Goal: Information Seeking & Learning: Learn about a topic

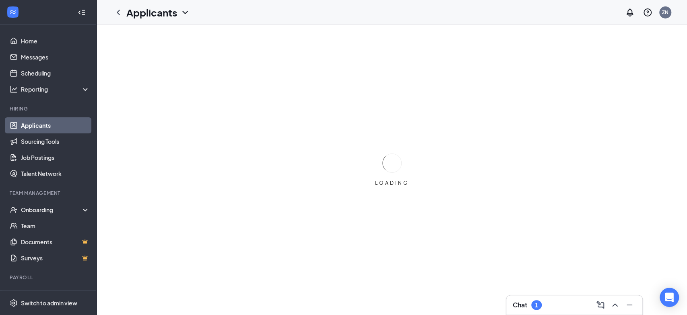
click at [525, 305] on h3 "Chat" at bounding box center [520, 305] width 14 height 9
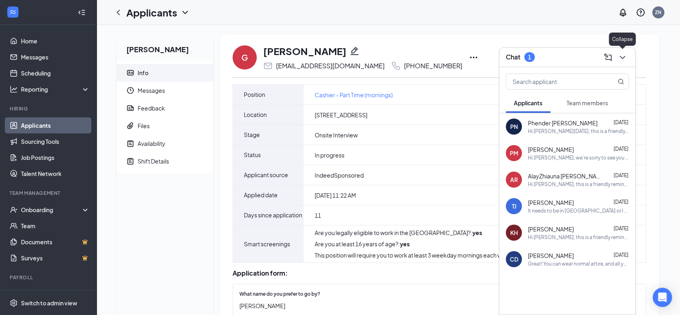
click at [622, 57] on icon "ChevronDown" at bounding box center [623, 58] width 10 height 10
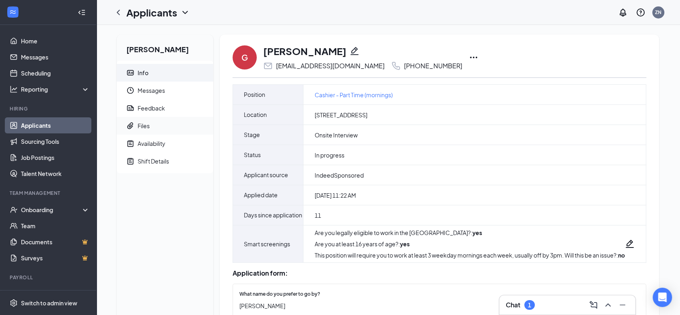
click at [148, 125] on div "Files" at bounding box center [144, 126] width 12 height 8
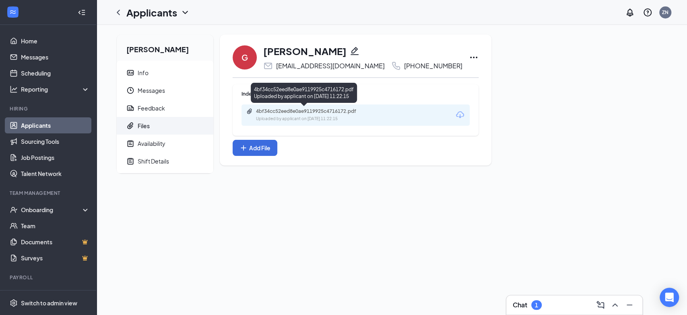
click at [291, 110] on div "4bf34cc52eed8e0ae9119925c4716172.pdf" at bounding box center [312, 111] width 113 height 6
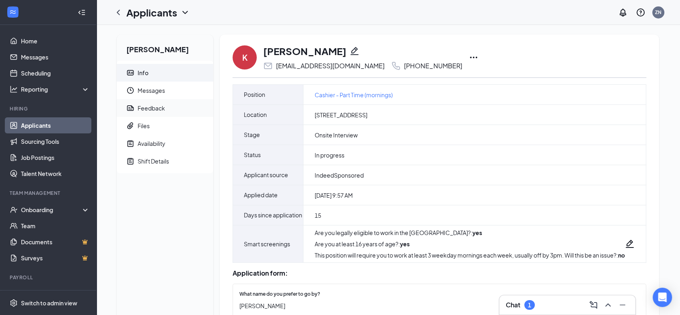
click at [142, 111] on div "Feedback" at bounding box center [151, 108] width 27 height 8
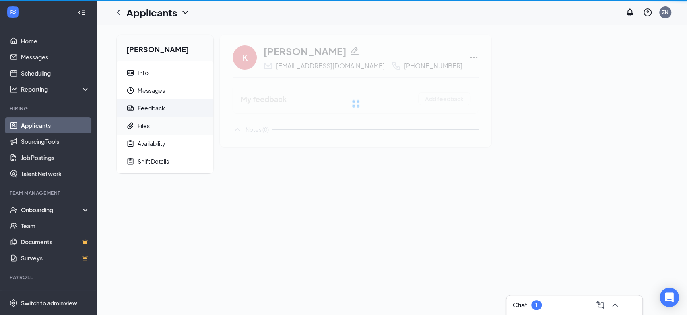
click at [142, 122] on span "Files" at bounding box center [172, 126] width 69 height 18
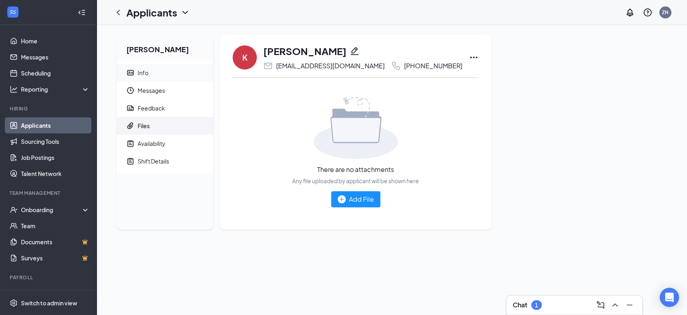
click at [146, 71] on div "Info" at bounding box center [143, 73] width 11 height 8
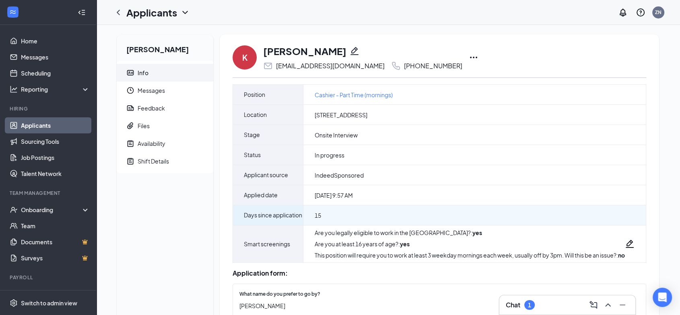
click at [483, 208] on div "15" at bounding box center [474, 216] width 342 height 20
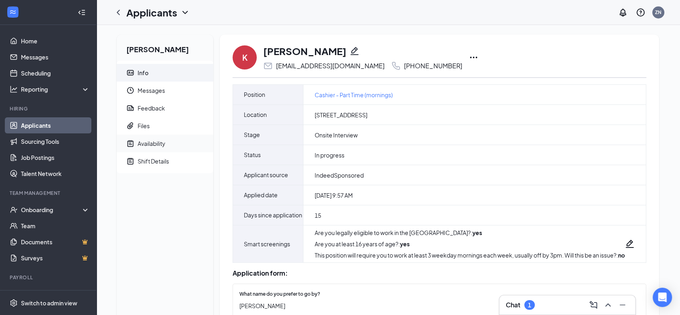
click at [143, 144] on div "Availability" at bounding box center [152, 144] width 28 height 8
